Goal: Communication & Community: Answer question/provide support

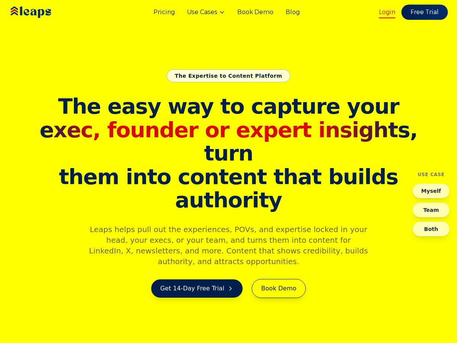
click at [386, 10] on link "Login" at bounding box center [387, 12] width 16 height 9
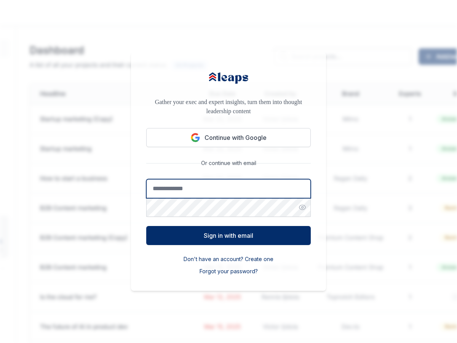
click at [185, 186] on input "Email address" at bounding box center [228, 188] width 164 height 19
type input "**********"
click at [210, 188] on input "**********" at bounding box center [228, 188] width 164 height 19
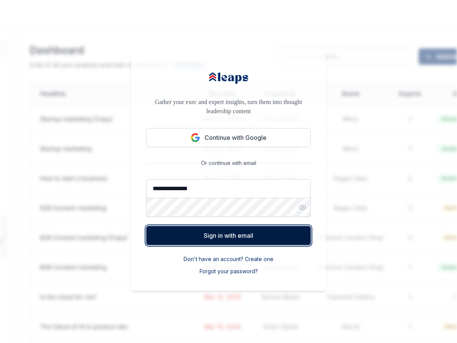
click at [220, 242] on button "Sign in with email" at bounding box center [228, 235] width 164 height 19
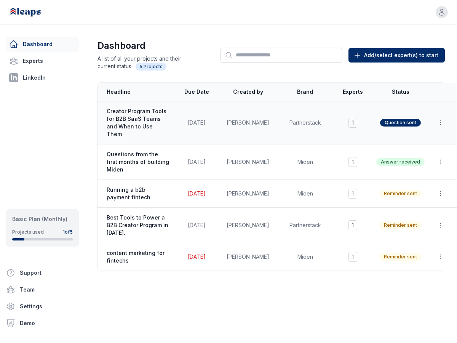
click at [319, 125] on td "Partnerstack" at bounding box center [304, 122] width 57 height 43
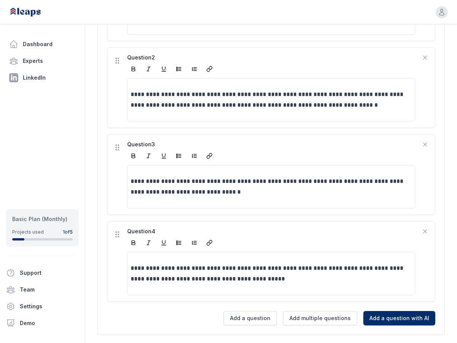
scroll to position [425, 0]
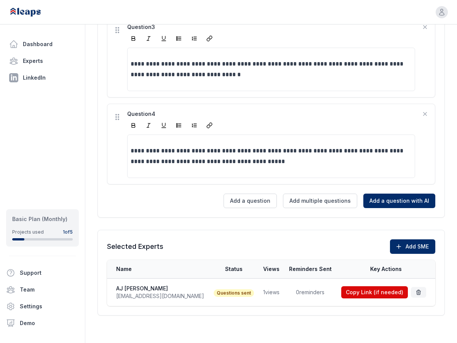
click at [258, 289] on td "1 views" at bounding box center [271, 292] width 26 height 28
click at [258, 296] on td "1 views" at bounding box center [271, 292] width 26 height 28
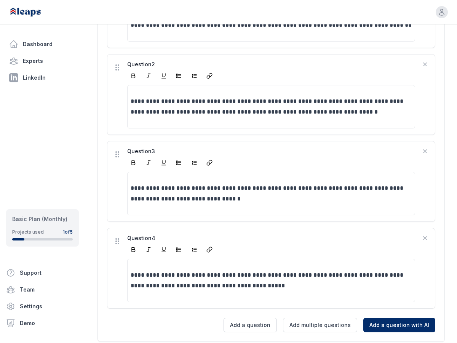
scroll to position [0, 0]
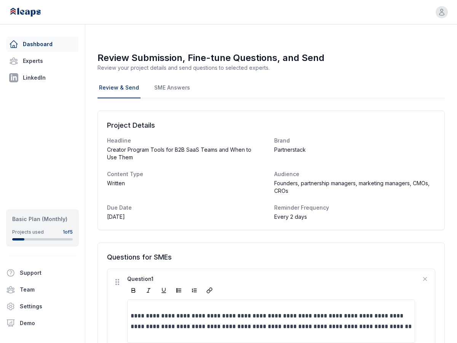
click at [27, 47] on link "Dashboard" at bounding box center [42, 44] width 73 height 15
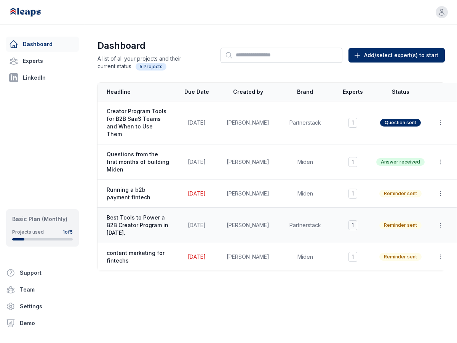
click at [144, 215] on span "Best Tools to Power a B2B Creator Program in 2025." at bounding box center [138, 225] width 62 height 23
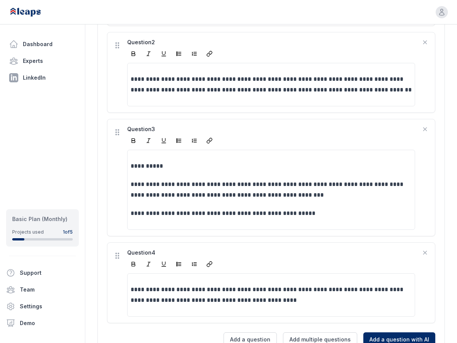
scroll to position [472, 0]
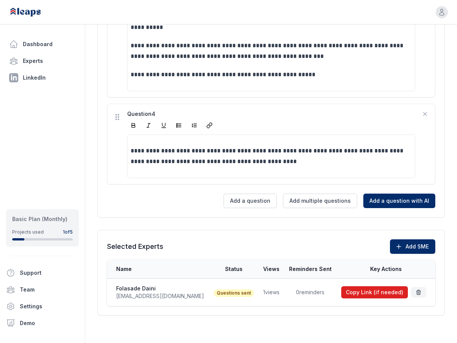
click at [371, 293] on button "Copy Link (if needed)" at bounding box center [374, 292] width 67 height 12
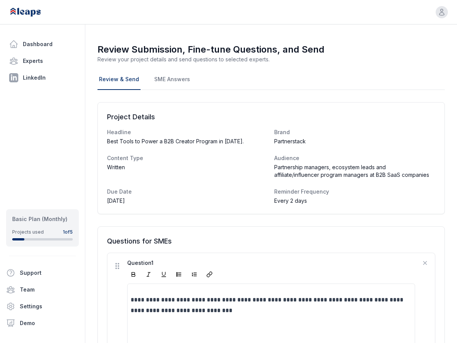
scroll to position [6, 0]
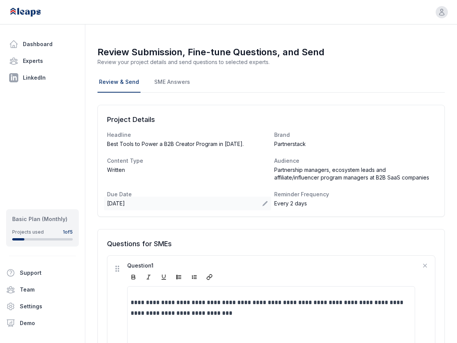
click at [266, 203] on icon at bounding box center [265, 203] width 6 height 6
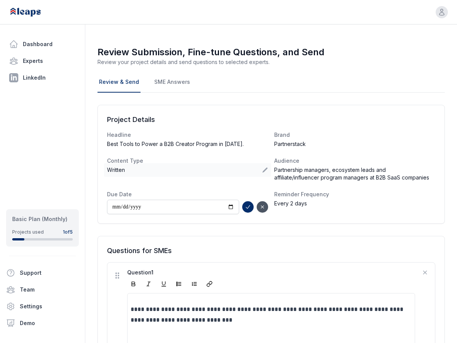
click at [209, 174] on div "Written" at bounding box center [187, 170] width 167 height 14
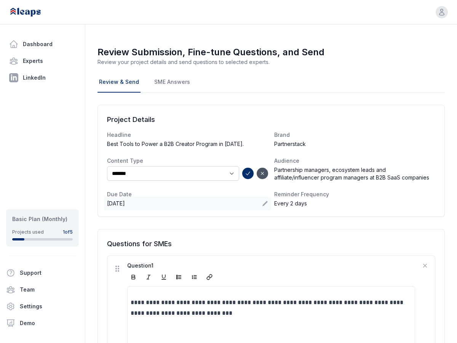
click at [264, 202] on icon at bounding box center [265, 203] width 6 height 6
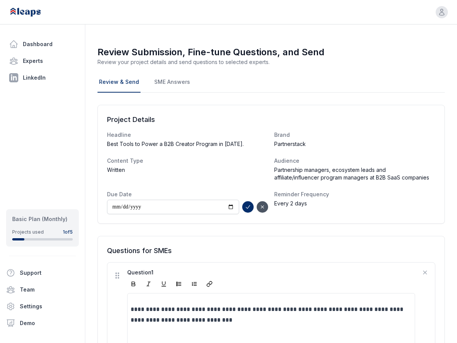
type input "**********"
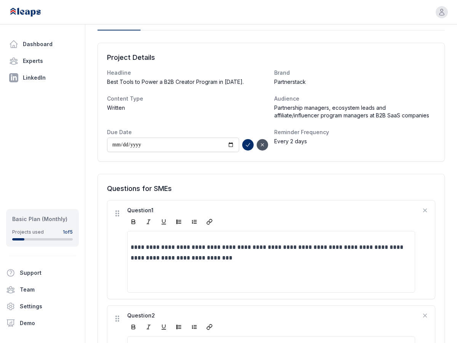
scroll to position [0, 0]
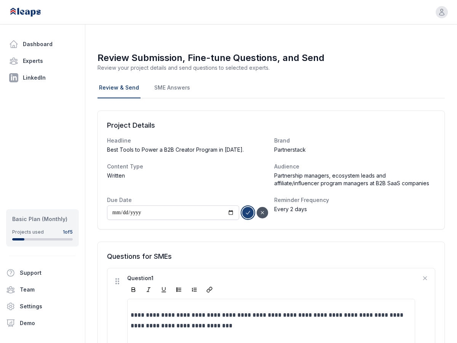
click at [249, 214] on icon "submit" at bounding box center [248, 212] width 6 height 6
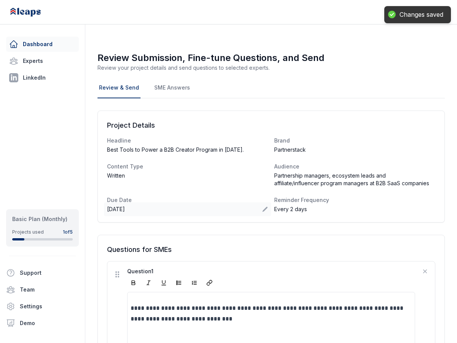
click at [48, 44] on link "Dashboard" at bounding box center [42, 44] width 73 height 15
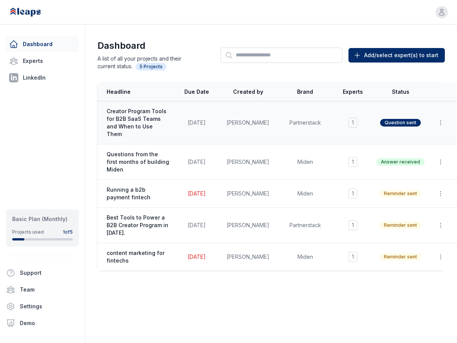
click at [139, 114] on span "Creator Program Tools for B2B SaaS Teams and When to Use Them" at bounding box center [138, 122] width 62 height 30
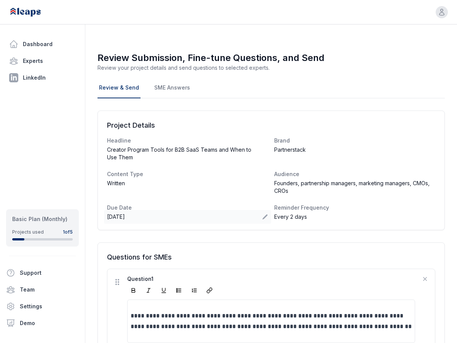
click at [261, 220] on div "Sep 12, 2025" at bounding box center [187, 217] width 167 height 14
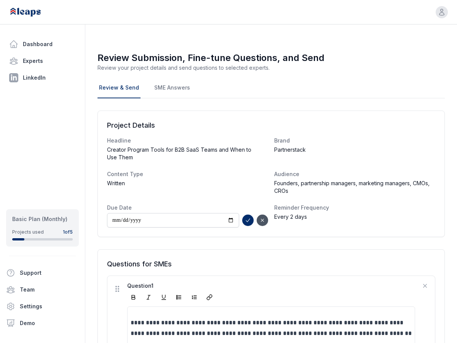
type input "**********"
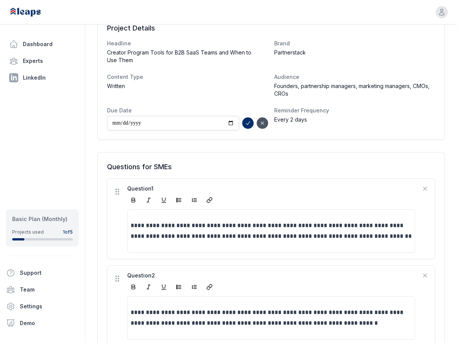
scroll to position [97, 0]
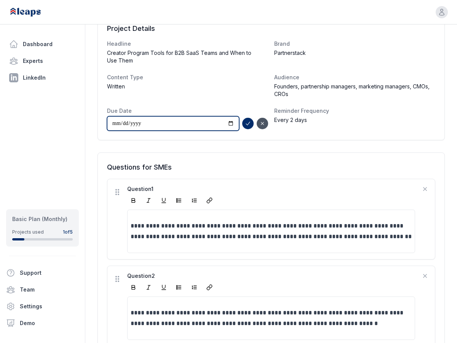
click at [208, 123] on input "**********" at bounding box center [173, 123] width 132 height 14
click at [337, 128] on div "Reminder Frequency Every 2 days" at bounding box center [354, 119] width 161 height 24
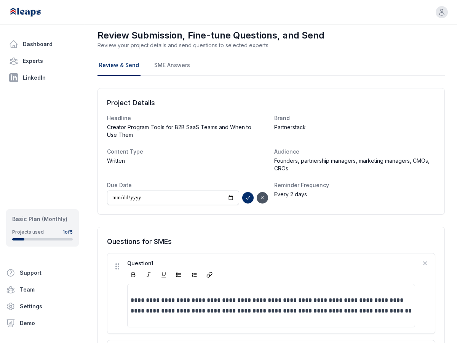
scroll to position [0, 0]
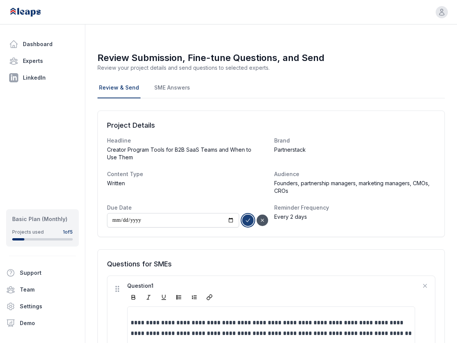
click at [249, 221] on icon "submit" at bounding box center [248, 220] width 6 height 6
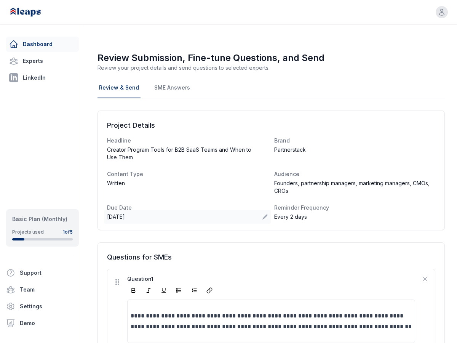
click at [36, 45] on link "Dashboard" at bounding box center [42, 44] width 73 height 15
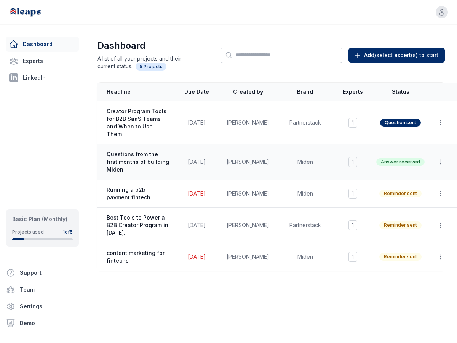
click at [137, 150] on span "Questions from the first months of building Miden" at bounding box center [138, 161] width 62 height 23
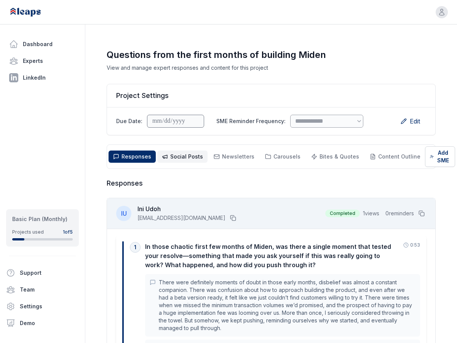
click at [193, 156] on span "Social Posts" at bounding box center [186, 156] width 33 height 6
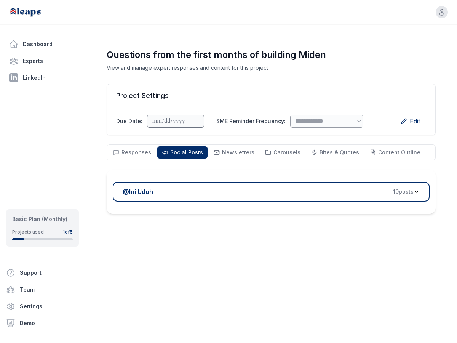
click at [410, 192] on span "10 post s" at bounding box center [403, 192] width 21 height 8
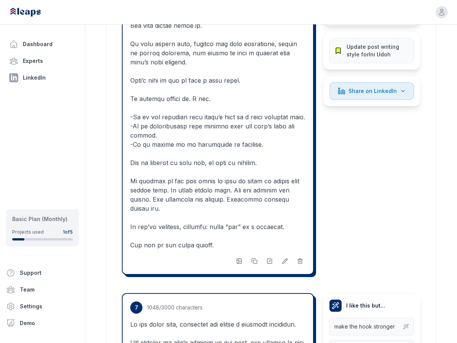
scroll to position [2467, 0]
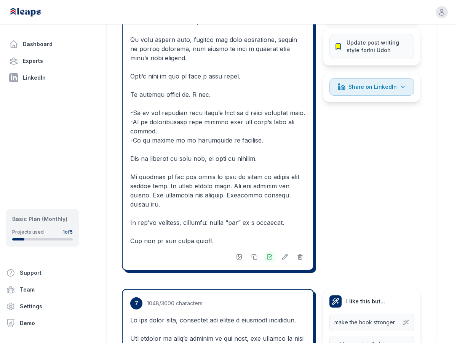
click at [270, 253] on icon at bounding box center [269, 256] width 6 height 6
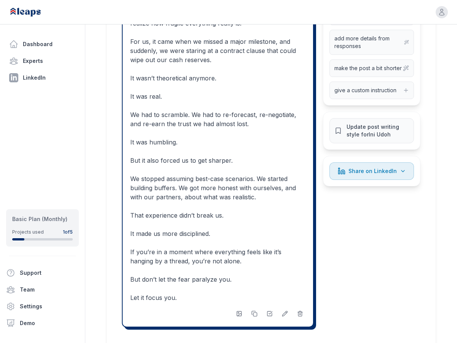
scroll to position [3544, 0]
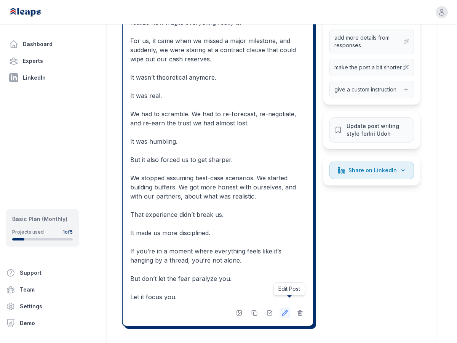
click at [286, 310] on icon at bounding box center [284, 312] width 5 height 5
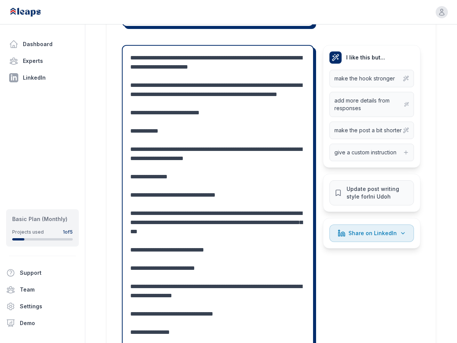
scroll to position [3481, 0]
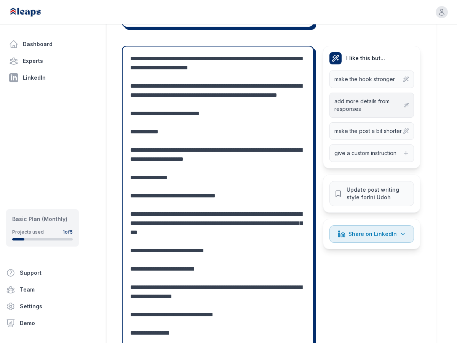
click at [350, 97] on span "add more details from responses" at bounding box center [369, 104] width 70 height 15
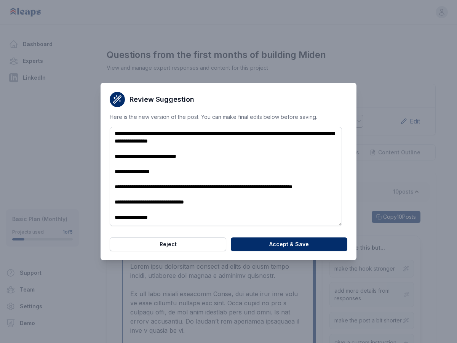
scroll to position [190, 0]
click at [196, 247] on button "Reject" at bounding box center [168, 244] width 116 height 14
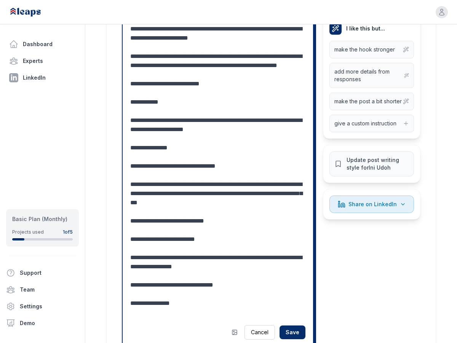
scroll to position [3512, 0]
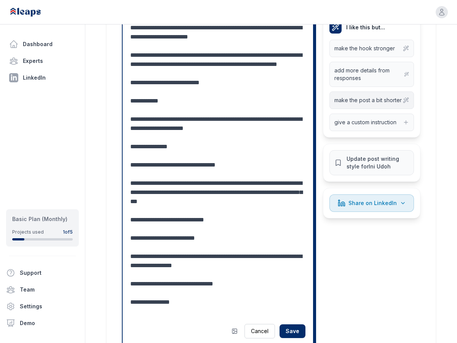
click at [363, 96] on span "make the post a bit shorter" at bounding box center [367, 100] width 67 height 8
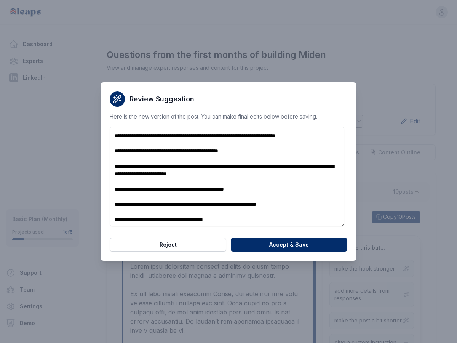
scroll to position [54, 0]
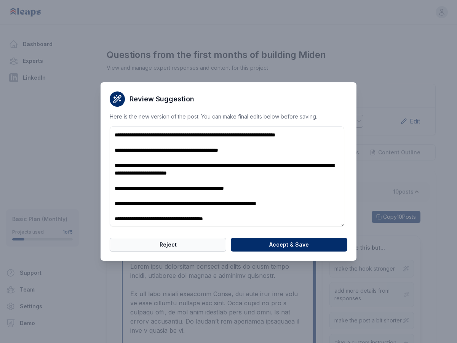
click at [165, 243] on button "Reject" at bounding box center [168, 245] width 116 height 14
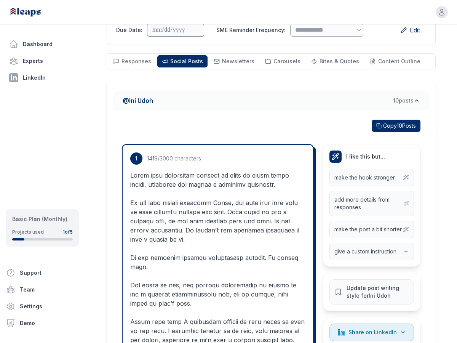
scroll to position [0, 0]
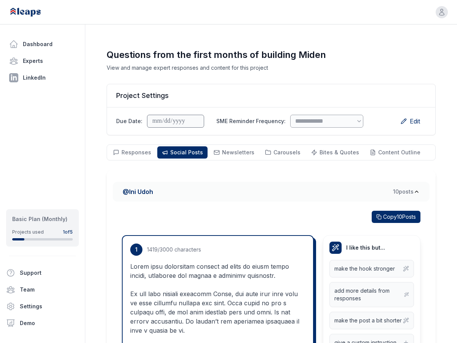
click at [401, 188] on span "10 post s" at bounding box center [403, 192] width 21 height 8
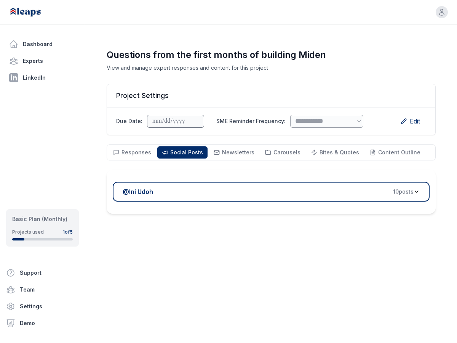
click at [402, 191] on span "10 post s" at bounding box center [403, 192] width 21 height 8
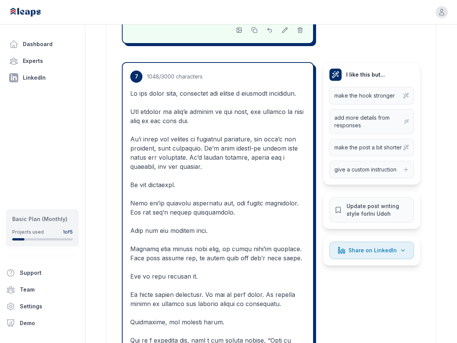
scroll to position [2654, 0]
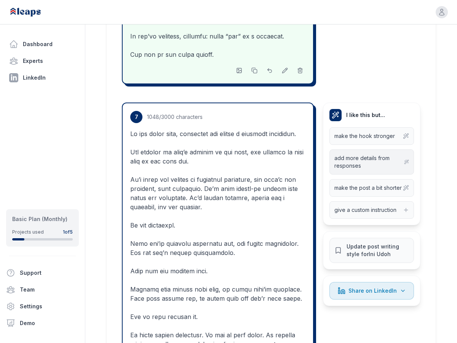
click at [367, 154] on span "add more details from responses" at bounding box center [369, 161] width 70 height 15
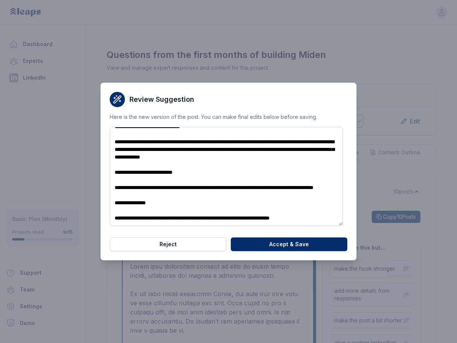
scroll to position [236, 0]
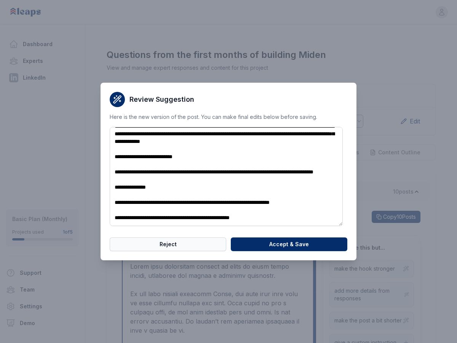
click at [160, 247] on button "Reject" at bounding box center [168, 244] width 116 height 14
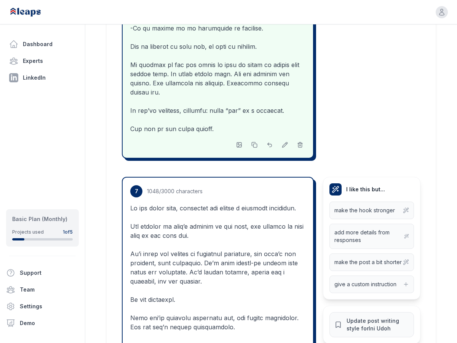
scroll to position [2514, 0]
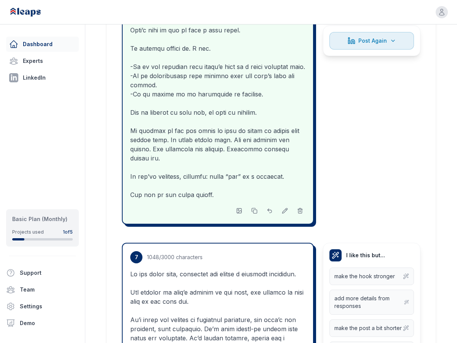
click at [39, 40] on link "Dashboard" at bounding box center [42, 44] width 73 height 15
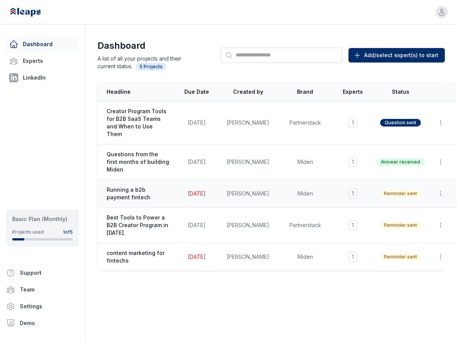
click at [147, 186] on span "Running a b2b payment fintech" at bounding box center [138, 193] width 62 height 15
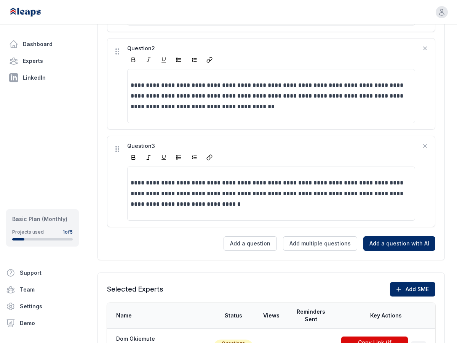
scroll to position [355, 0]
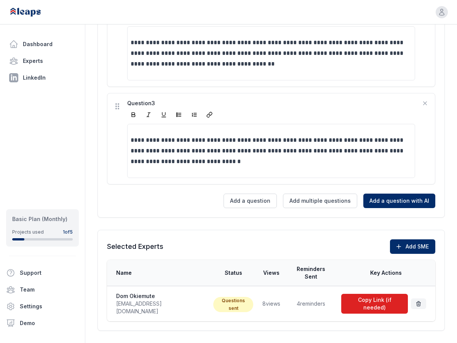
click at [364, 293] on button "Copy Link (if needed)" at bounding box center [374, 303] width 67 height 20
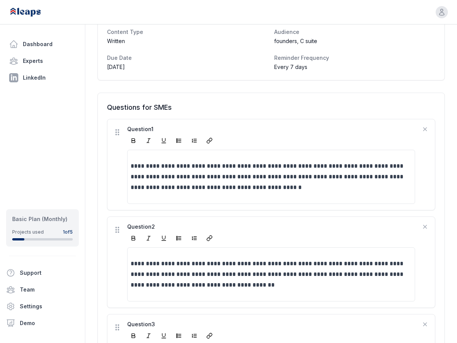
scroll to position [0, 0]
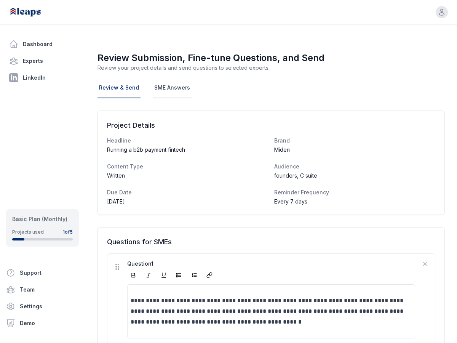
click at [177, 89] on link "SME Answers" at bounding box center [172, 88] width 39 height 21
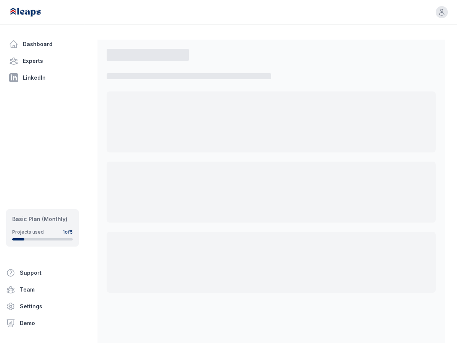
select select "*"
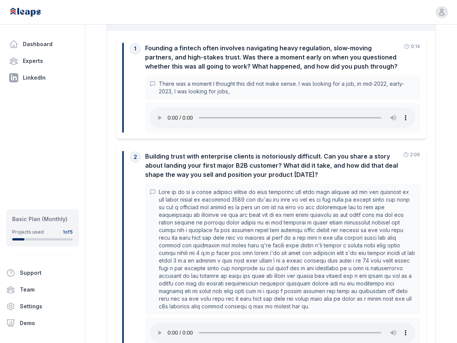
scroll to position [80, 0]
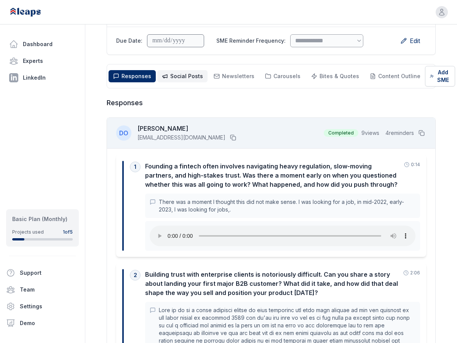
click at [181, 80] on button "Social Posts Social" at bounding box center [182, 76] width 50 height 12
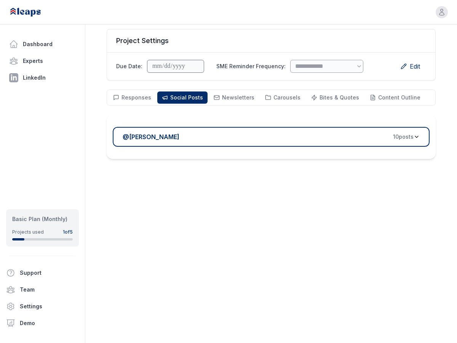
click at [402, 137] on span "10 post s" at bounding box center [403, 137] width 21 height 8
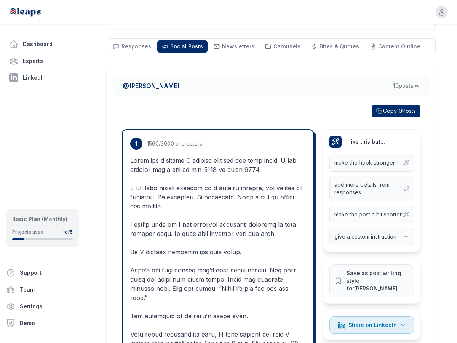
scroll to position [0, 0]
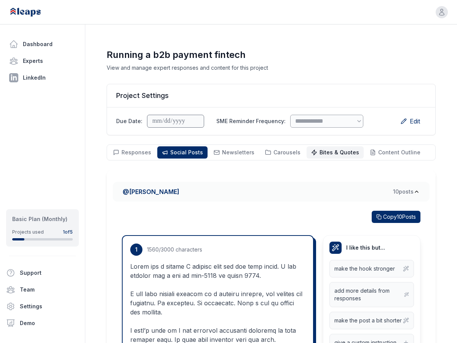
click at [334, 151] on span "Bites & Quotes" at bounding box center [339, 152] width 40 height 6
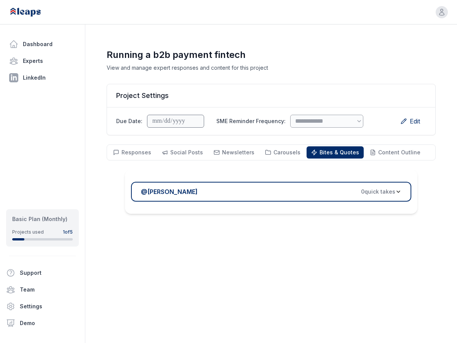
click at [383, 190] on span "0 quick take s" at bounding box center [378, 192] width 34 height 8
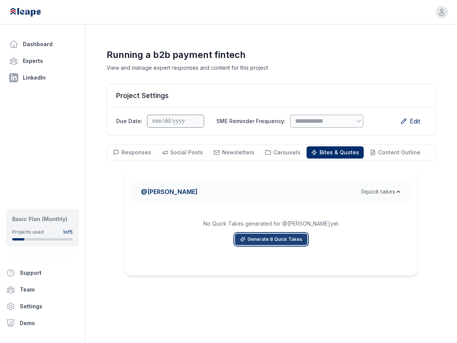
click at [277, 241] on button "Generate 8 Quick Takes" at bounding box center [271, 238] width 72 height 11
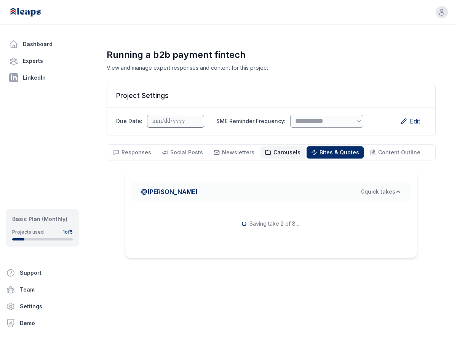
click at [276, 157] on button "Carousels Carousels" at bounding box center [282, 152] width 45 height 12
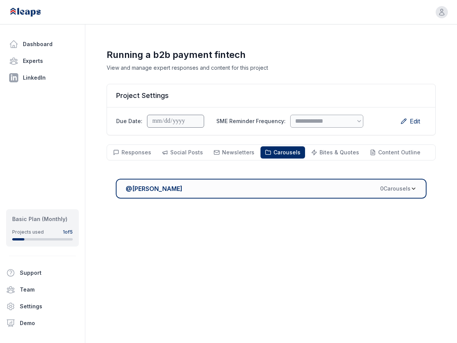
click at [392, 195] on button "@ Dom Okiemute 0 Carousel s" at bounding box center [271, 189] width 311 height 20
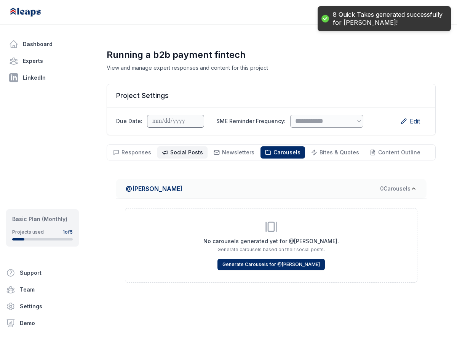
click at [179, 156] on button "Social Posts Social" at bounding box center [182, 152] width 50 height 12
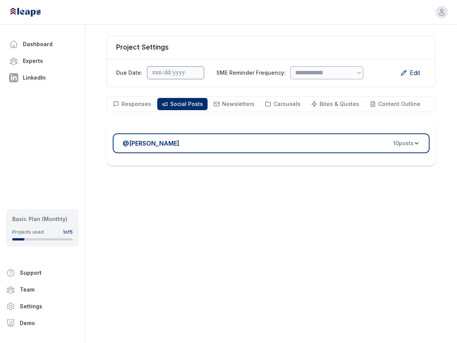
scroll to position [55, 0]
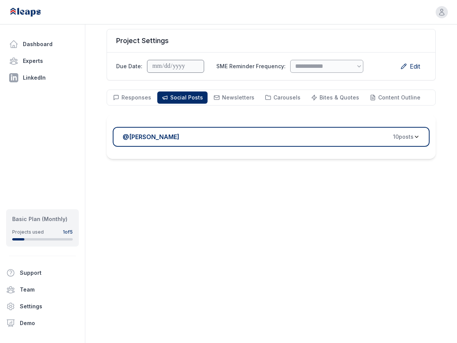
click at [387, 140] on div "@ Dom Okiemute 10 post s" at bounding box center [268, 136] width 291 height 9
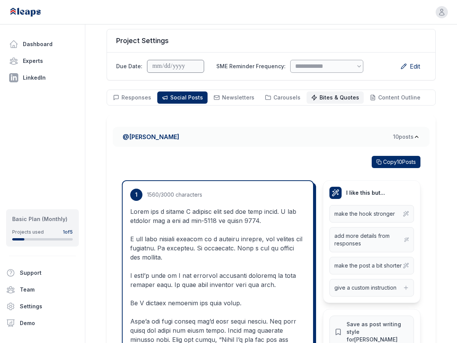
click at [341, 100] on span "Bites & Quotes" at bounding box center [339, 97] width 40 height 6
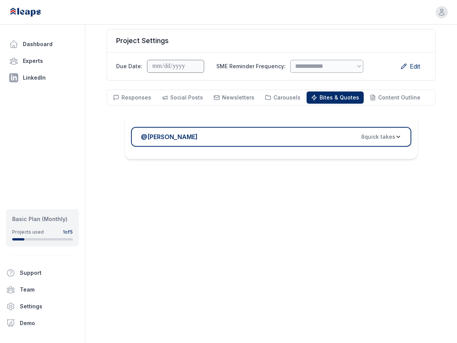
click at [379, 139] on span "8 quick take s" at bounding box center [378, 137] width 34 height 8
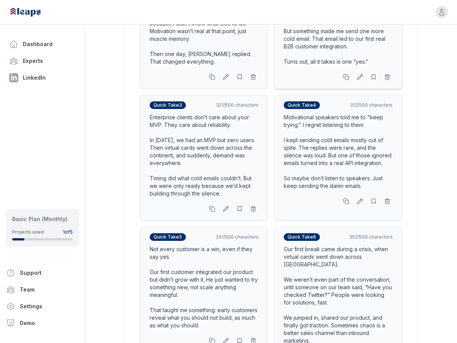
scroll to position [333, 0]
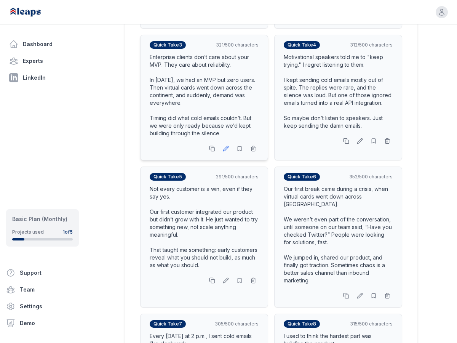
click at [226, 149] on icon at bounding box center [225, 148] width 5 height 5
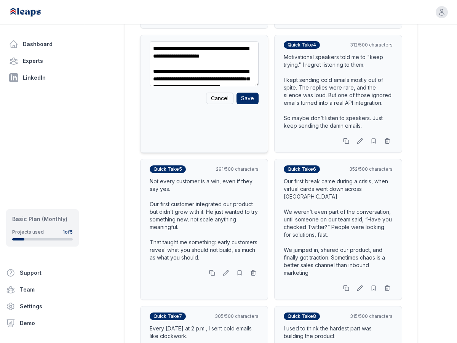
scroll to position [46, 0]
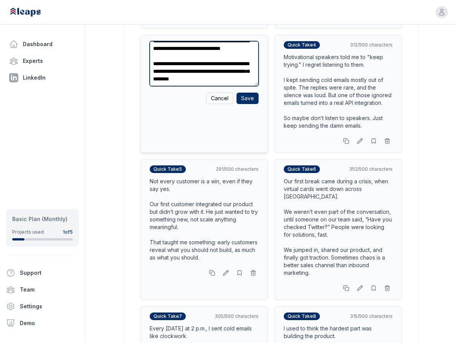
click at [211, 64] on textarea "**********" at bounding box center [204, 63] width 109 height 45
click at [227, 72] on textarea "**********" at bounding box center [204, 63] width 109 height 45
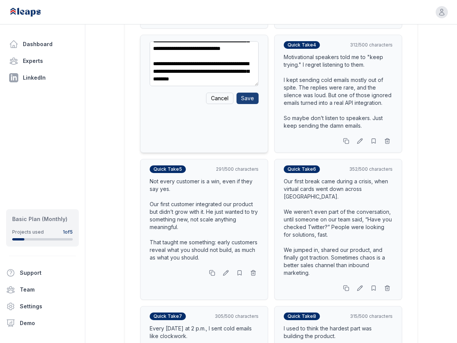
click at [243, 96] on button "Save" at bounding box center [247, 97] width 22 height 11
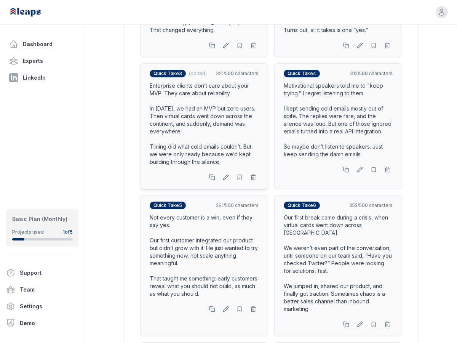
scroll to position [338, 0]
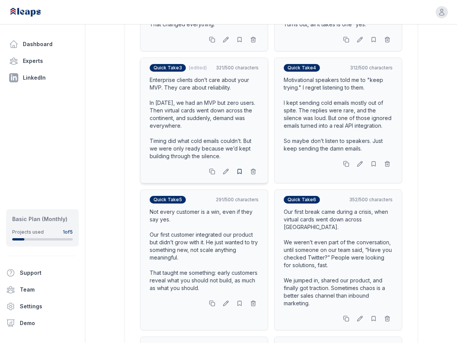
click at [240, 173] on icon at bounding box center [239, 171] width 6 height 6
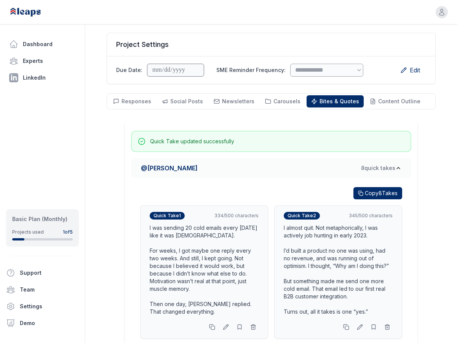
scroll to position [0, 0]
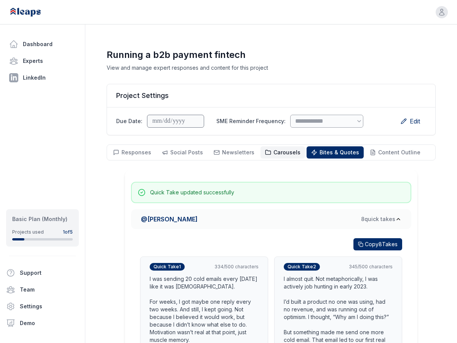
click at [277, 152] on span "Carousels" at bounding box center [286, 152] width 27 height 6
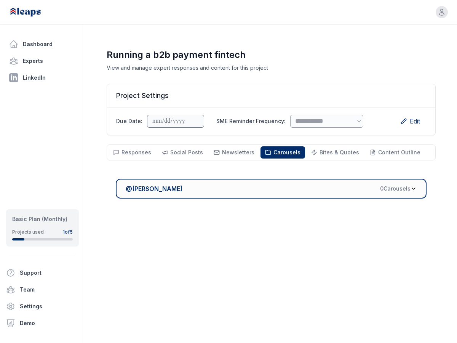
click at [390, 187] on span "0 Carousel s" at bounding box center [395, 189] width 30 height 8
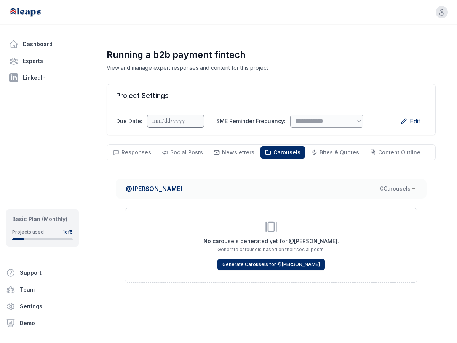
click at [390, 187] on span "0 Carousel s" at bounding box center [395, 189] width 30 height 8
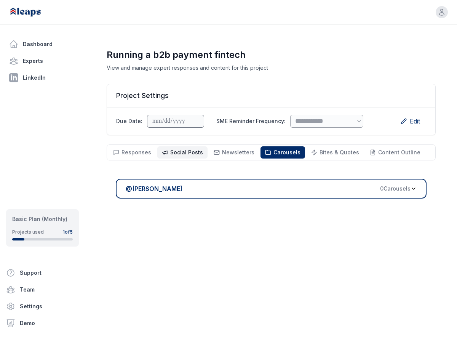
click at [182, 150] on span "Social Posts" at bounding box center [186, 152] width 33 height 6
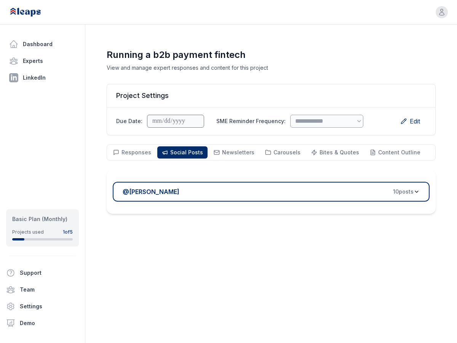
click at [406, 195] on span "10 post s" at bounding box center [403, 192] width 21 height 8
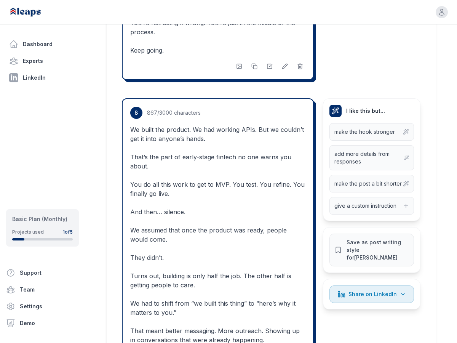
scroll to position [2821, 0]
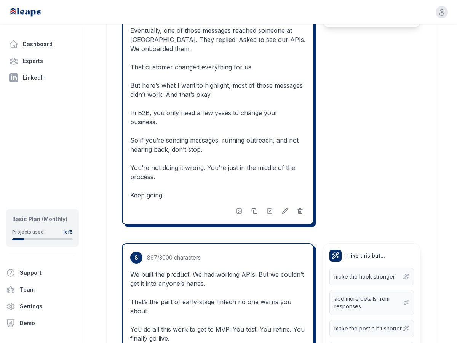
click at [338, 252] on icon at bounding box center [336, 256] width 8 height 8
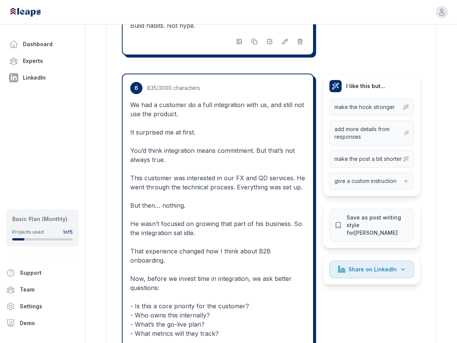
scroll to position [2139, 0]
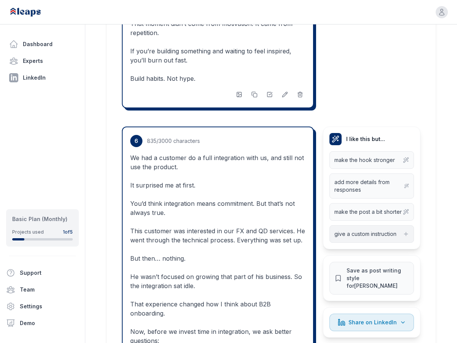
click at [358, 230] on span "give a custom instruction" at bounding box center [365, 234] width 62 height 8
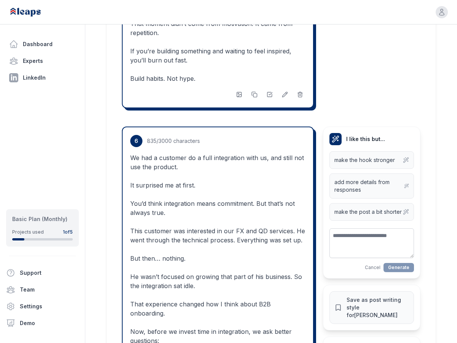
click at [281, 228] on p "We had a customer do a full integration with us, and still not use the product.…" at bounding box center [217, 303] width 175 height 301
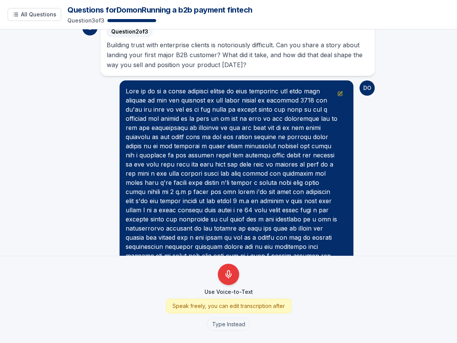
scroll to position [215, 0]
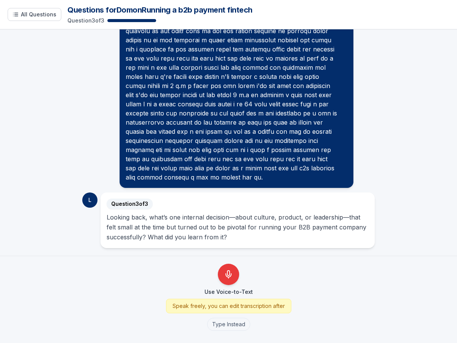
click at [252, 230] on div "Looking back, what’s one internal decision—about culture, product, or leadershi…" at bounding box center [238, 227] width 262 height 30
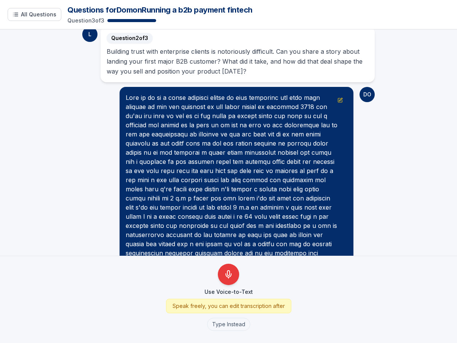
scroll to position [0, 0]
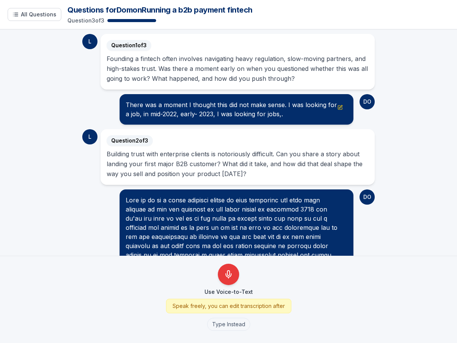
click at [203, 103] on div "There was a moment I thought this did not make sense. I was looking for a job, …" at bounding box center [237, 109] width 222 height 18
click at [321, 75] on div "Founding a fintech often involves navigating heavy regulation, slow-moving part…" at bounding box center [238, 69] width 262 height 30
click at [166, 111] on div "There was a moment I thought this did not make sense. I was looking for a job, …" at bounding box center [237, 109] width 222 height 18
click at [339, 106] on icon "Edit message" at bounding box center [339, 107] width 5 height 5
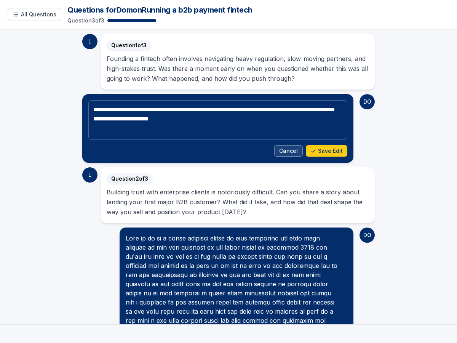
click at [295, 151] on button "Cancel" at bounding box center [288, 150] width 29 height 11
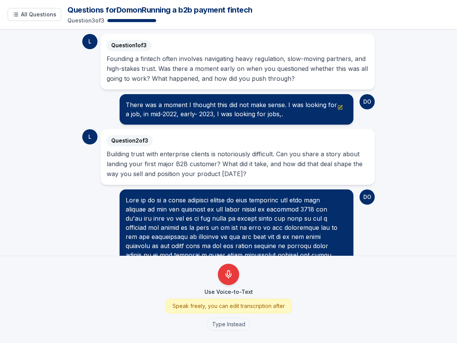
click at [181, 152] on p "Building trust with enterprise clients is notoriously difficult. Can you share …" at bounding box center [238, 164] width 262 height 30
click at [87, 48] on div "L" at bounding box center [89, 41] width 15 height 15
click at [36, 21] on header "All Questions Questions for Dom on Running a b2b payment fintech Question 3 of 3" at bounding box center [228, 14] width 457 height 29
click at [36, 17] on span "All Questions" at bounding box center [38, 15] width 35 height 8
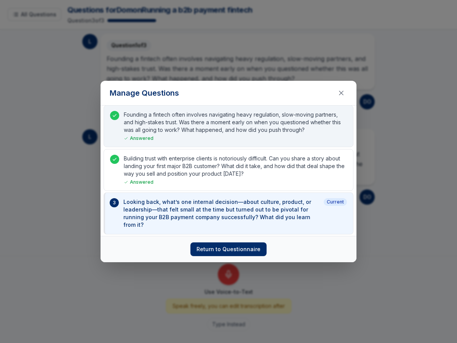
click at [141, 141] on span "Answered" at bounding box center [139, 138] width 30 height 6
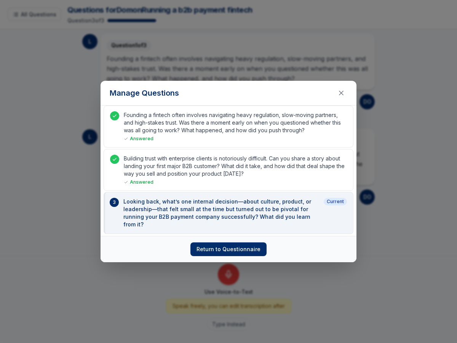
click at [200, 214] on p "Looking back, what’s one internal decision—about culture, product, or leadershi…" at bounding box center [221, 213] width 197 height 30
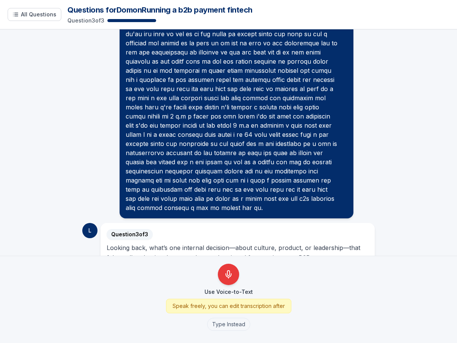
scroll to position [215, 0]
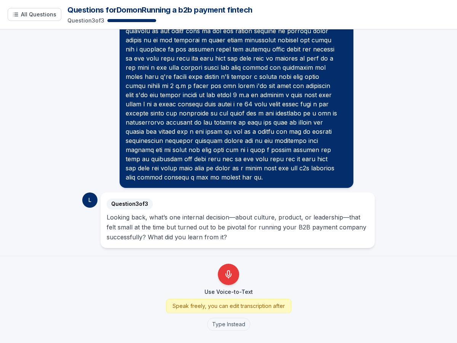
click at [210, 230] on div "Looking back, what’s one internal decision—about culture, product, or leadershi…" at bounding box center [238, 227] width 262 height 30
click at [135, 202] on span "Question 3 of 3" at bounding box center [130, 203] width 46 height 11
click at [83, 198] on div "L" at bounding box center [89, 199] width 15 height 15
click at [185, 223] on div "Looking back, what’s one internal decision—about culture, product, or leadershi…" at bounding box center [238, 227] width 262 height 30
click at [230, 325] on button "Type Instead" at bounding box center [228, 323] width 43 height 13
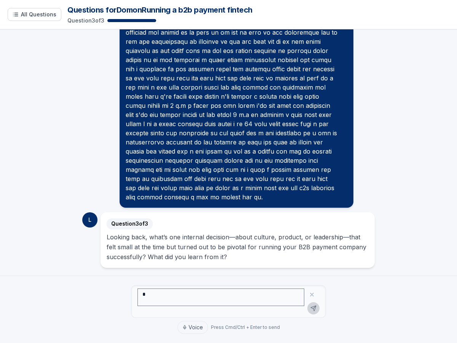
scroll to position [195, 0]
type textarea "****"
click at [311, 308] on icon at bounding box center [313, 307] width 5 height 5
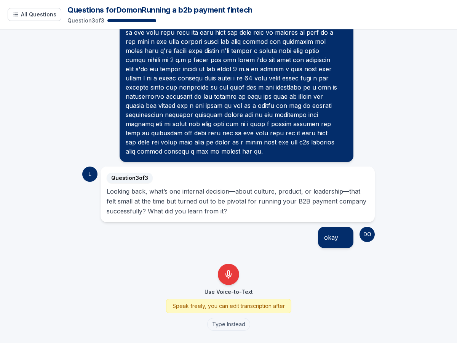
scroll to position [226, 0]
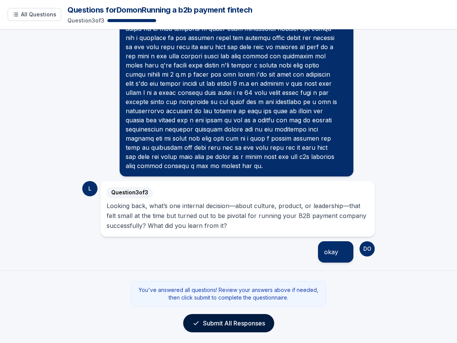
click at [242, 321] on button "Submit All Responses" at bounding box center [228, 323] width 91 height 18
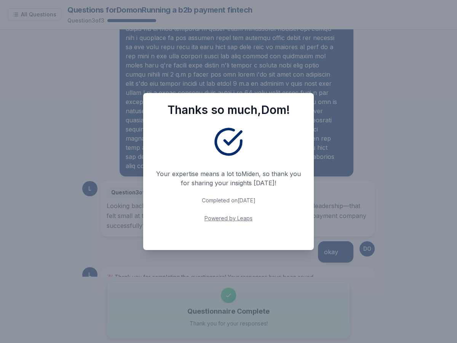
scroll to position [244, 0]
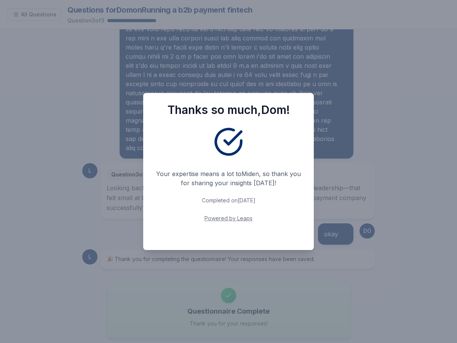
click at [254, 57] on div "Thanks so much, Dom ! Your expertise means a lot to Miden , so thank you for sh…" at bounding box center [228, 171] width 457 height 343
click at [223, 138] on icon at bounding box center [228, 141] width 30 height 30
click at [177, 44] on div "Thanks so much, Dom ! Your expertise means a lot to Miden , so thank you for sh…" at bounding box center [228, 171] width 457 height 343
click at [19, 4] on div "Thanks so much, Dom ! Your expertise means a lot to Miden , so thank you for sh…" at bounding box center [228, 171] width 457 height 343
